Goal: Task Accomplishment & Management: Use online tool/utility

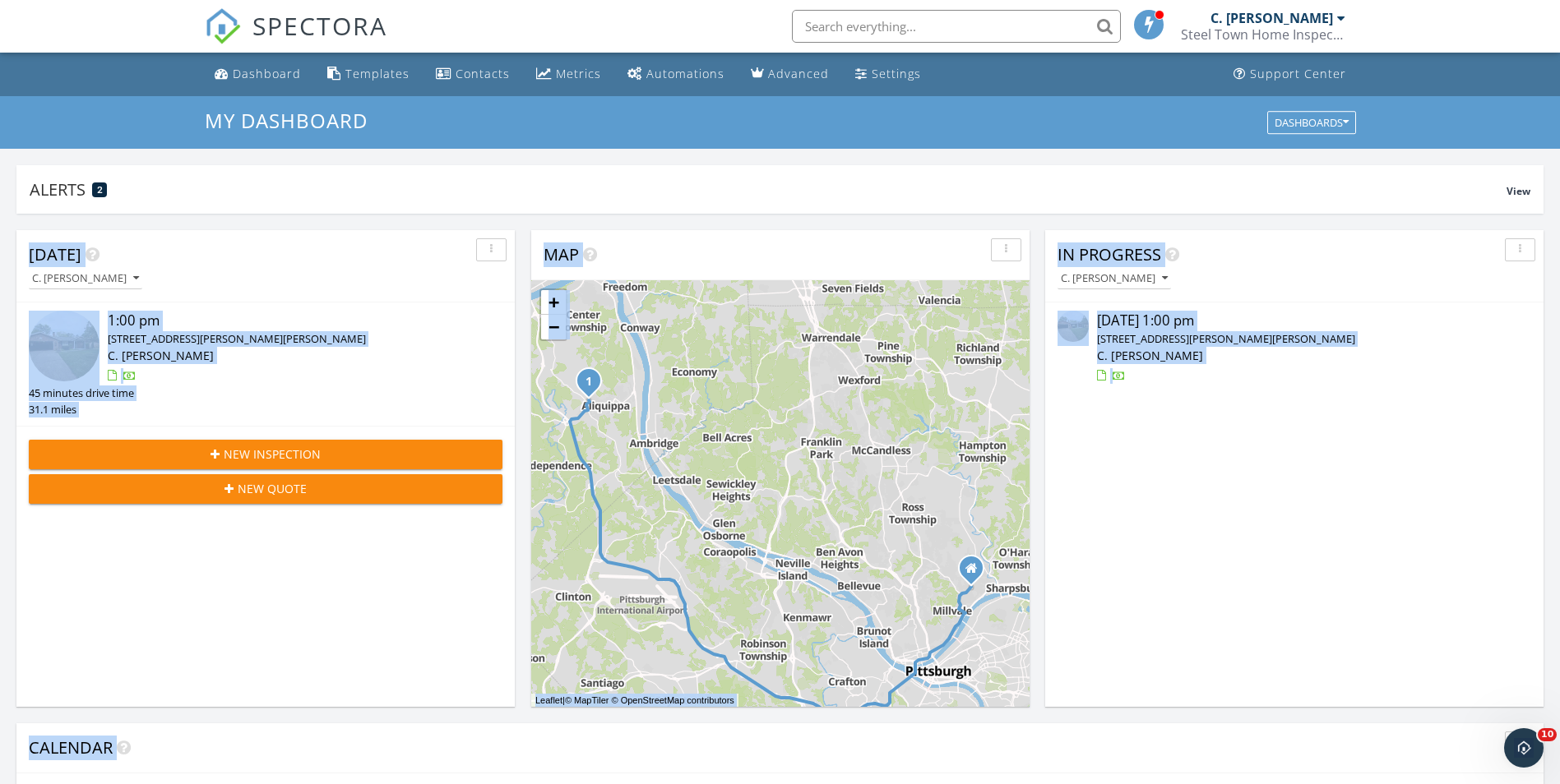
scroll to position [39, 0]
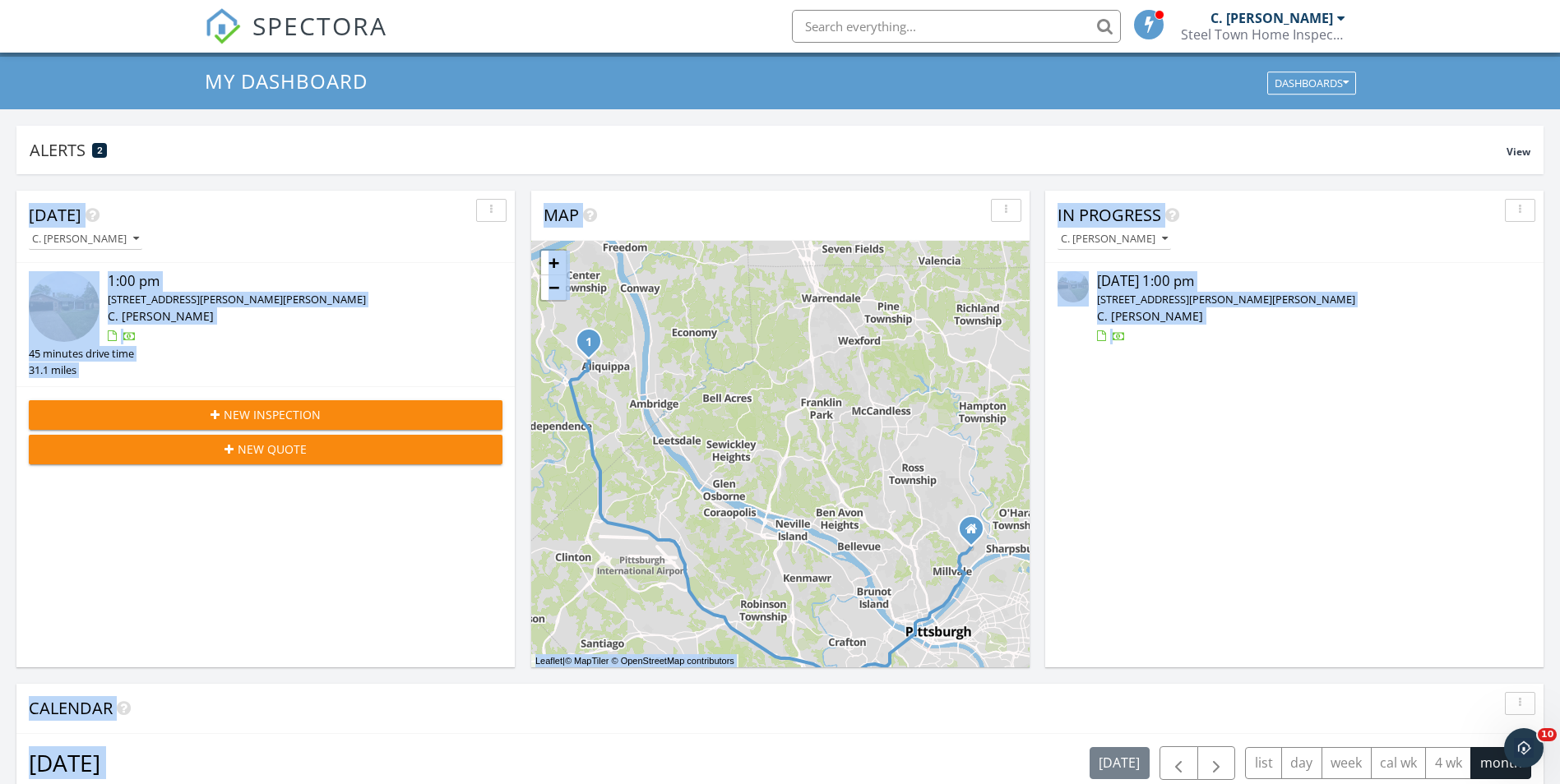
click at [391, 492] on div "[DATE] C. [PERSON_NAME] 1:00 pm [STREET_ADDRESS][PERSON_NAME][PERSON_NAME] C. […" at bounding box center [266, 429] width 499 height 477
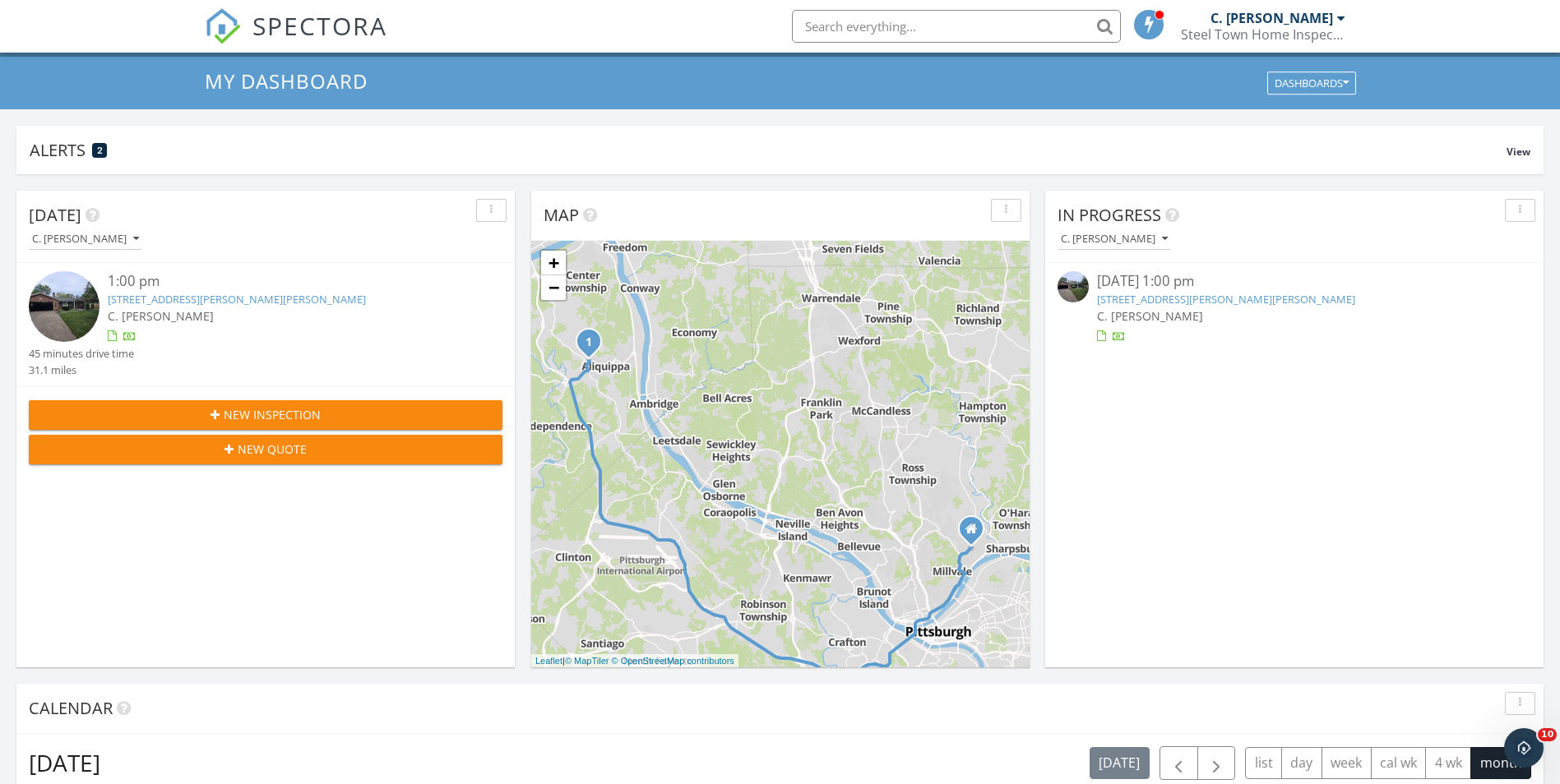
click at [254, 302] on link "[STREET_ADDRESS][PERSON_NAME][PERSON_NAME]" at bounding box center [237, 298] width 258 height 15
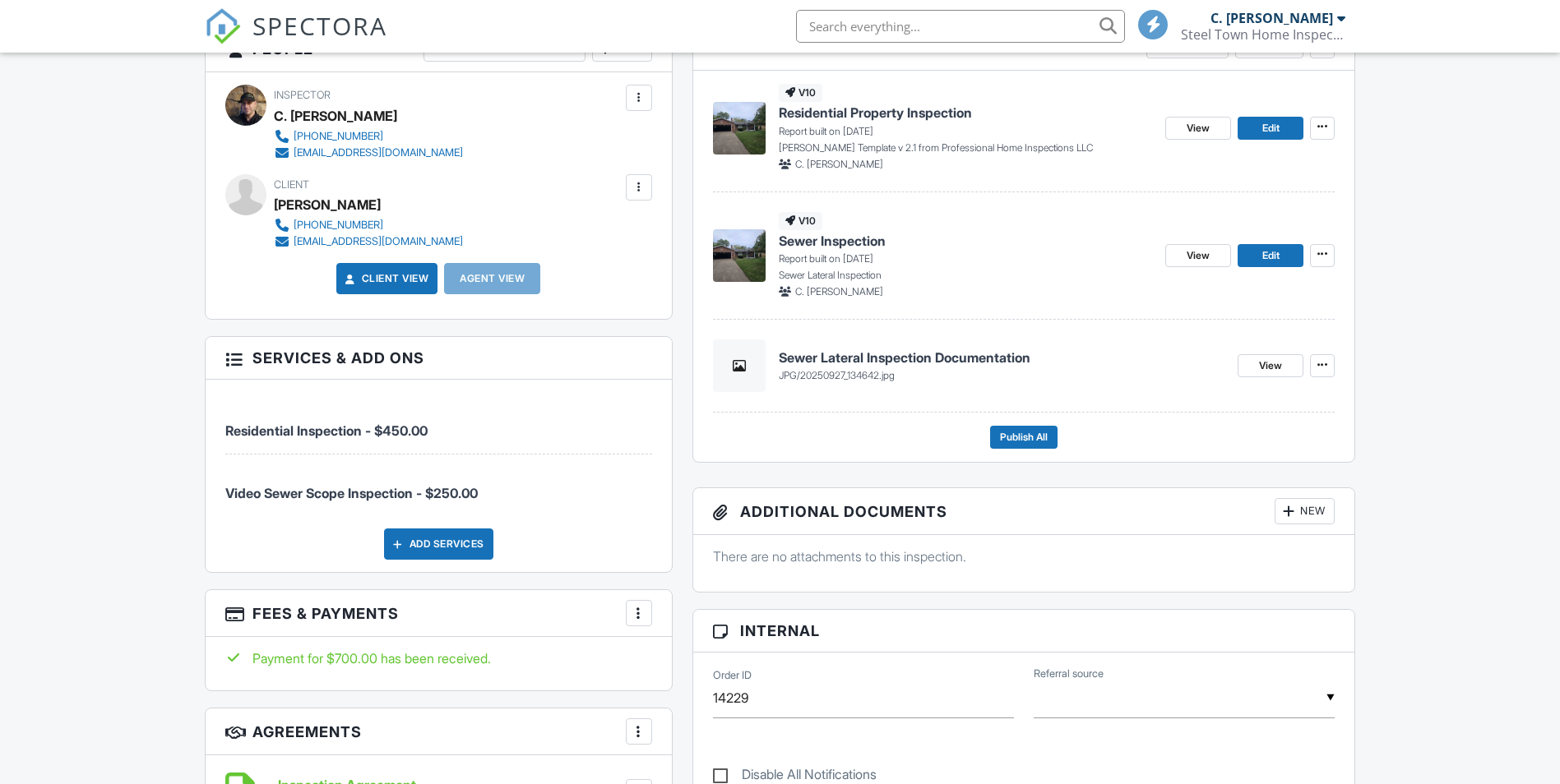
scroll to position [345, 0]
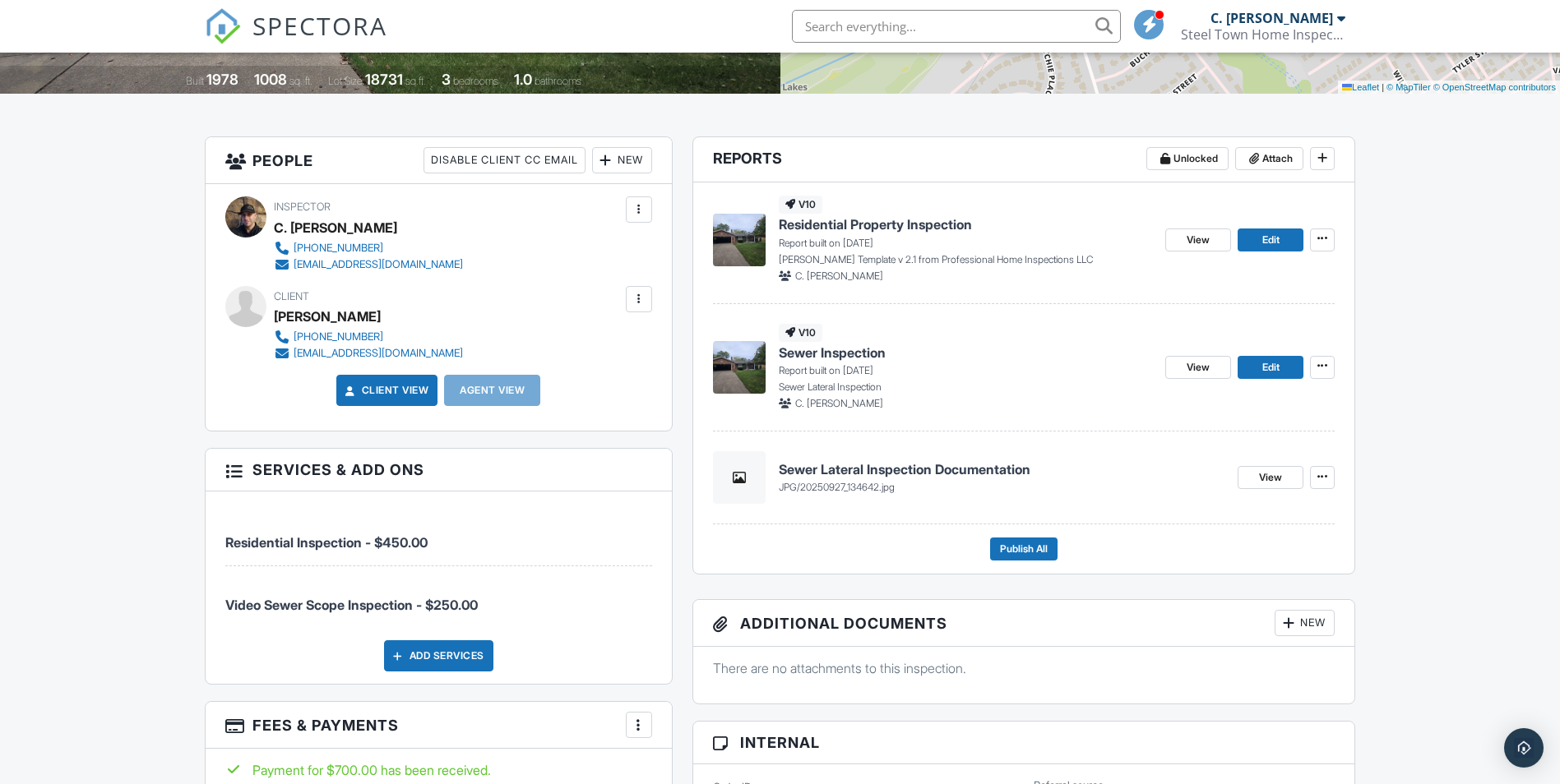
click at [865, 354] on span "Sewer Inspection" at bounding box center [832, 352] width 107 height 18
